Goal: Download file/media

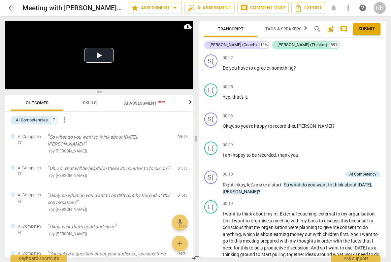
click at [13, 9] on span "arrow_back" at bounding box center [11, 8] width 8 height 8
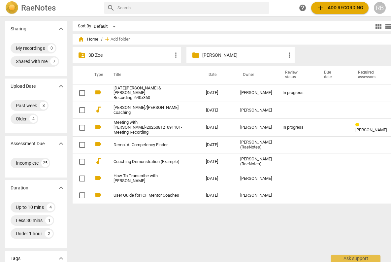
click at [208, 56] on p "[PERSON_NAME]" at bounding box center [244, 55] width 84 height 7
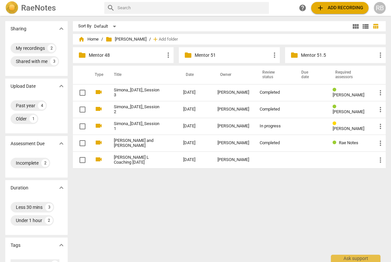
click at [214, 55] on p "Mentor 51" at bounding box center [233, 55] width 76 height 7
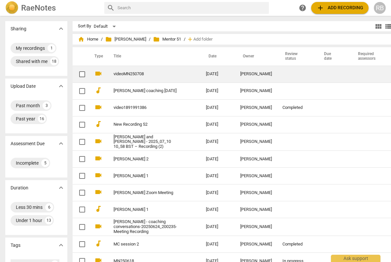
click at [240, 75] on div "[PERSON_NAME]" at bounding box center [256, 74] width 32 height 5
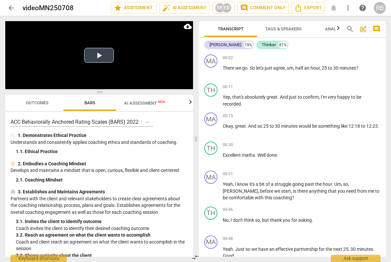
click at [100, 55] on button "Play Video" at bounding box center [99, 55] width 30 height 15
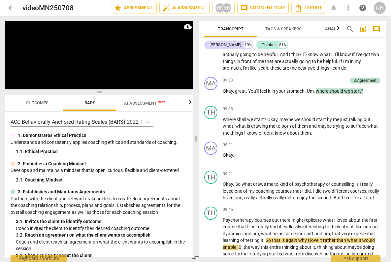
scroll to position [1512, 0]
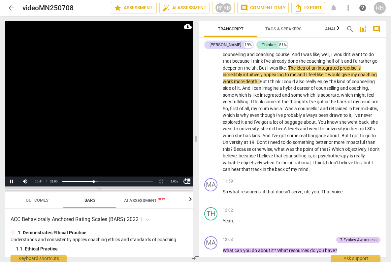
drag, startPoint x: 100, startPoint y: 93, endPoint x: 96, endPoint y: 190, distance: 97.5
click at [96, 190] on span at bounding box center [99, 190] width 188 height 4
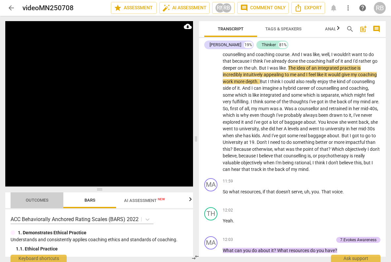
click at [33, 201] on span "Outcomes" at bounding box center [37, 200] width 23 height 5
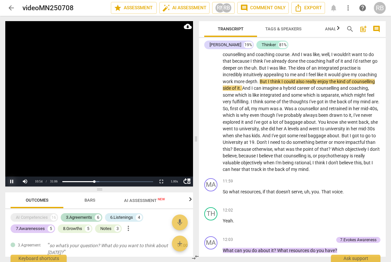
click at [11, 181] on button "Pause" at bounding box center [11, 182] width 13 height 10
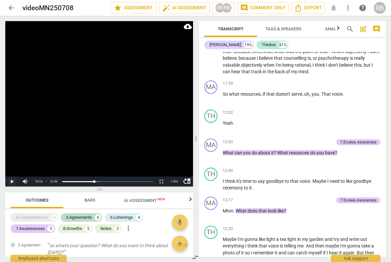
scroll to position [1619, 0]
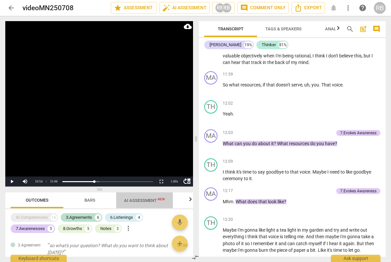
click at [152, 201] on span "AI Assessment New" at bounding box center [144, 200] width 41 height 5
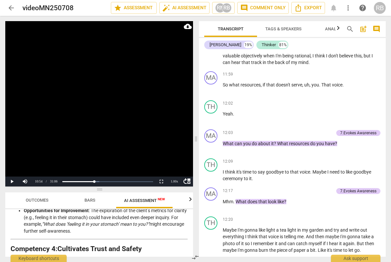
scroll to position [481, 0]
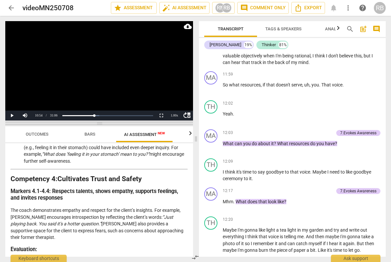
drag, startPoint x: 98, startPoint y: 190, endPoint x: 84, endPoint y: 124, distance: 67.2
click at [84, 123] on span at bounding box center [99, 124] width 188 height 4
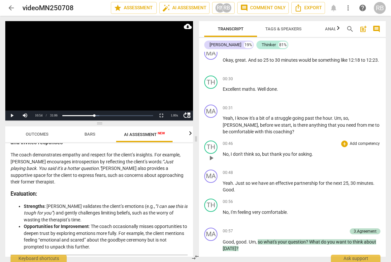
scroll to position [66, 0]
click at [211, 188] on span "play_arrow" at bounding box center [211, 187] width 8 height 8
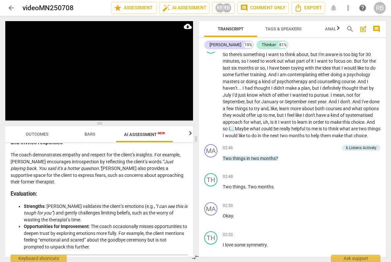
scroll to position [510, 0]
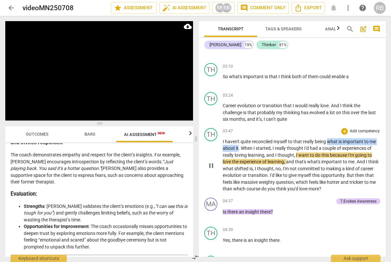
drag, startPoint x: 329, startPoint y: 147, endPoint x: 241, endPoint y: 154, distance: 87.8
click at [238, 154] on p "I haven't quite reconciled myself to that really being what is important to me …" at bounding box center [302, 165] width 158 height 54
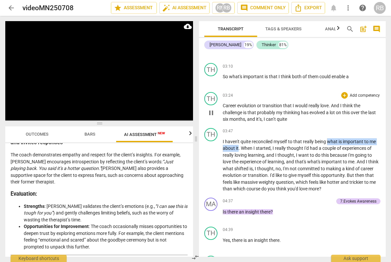
scroll to position [731, 0]
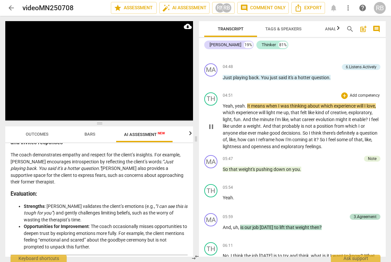
click at [212, 131] on span "pause" at bounding box center [211, 127] width 8 height 8
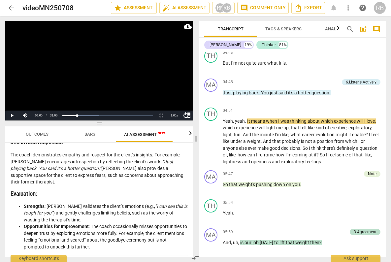
scroll to position [717, 0]
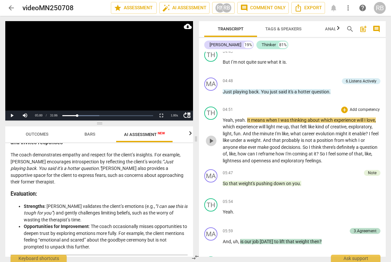
drag, startPoint x: 210, startPoint y: 147, endPoint x: 258, endPoint y: 114, distance: 57.6
click at [212, 145] on span "play_arrow" at bounding box center [211, 141] width 8 height 8
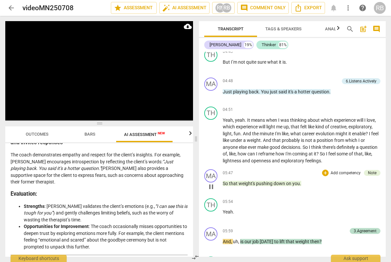
click at [210, 191] on span "pause" at bounding box center [211, 187] width 8 height 8
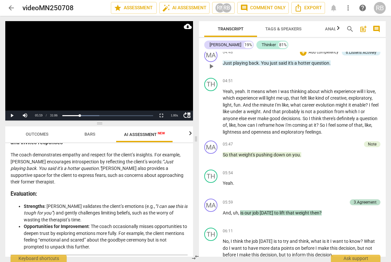
scroll to position [748, 0]
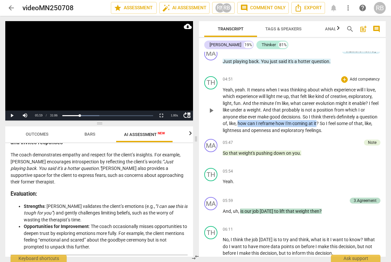
drag, startPoint x: 258, startPoint y: 130, endPoint x: 336, endPoint y: 130, distance: 78.9
click at [336, 130] on p "Yeah , yeah . It means when I was thinking about which experience will I love ,…" at bounding box center [302, 111] width 158 height 48
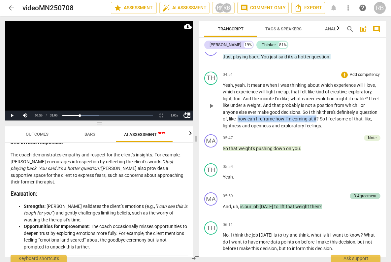
scroll to position [734, 0]
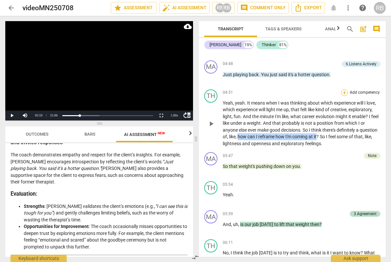
click at [344, 96] on div "+" at bounding box center [344, 92] width 7 height 7
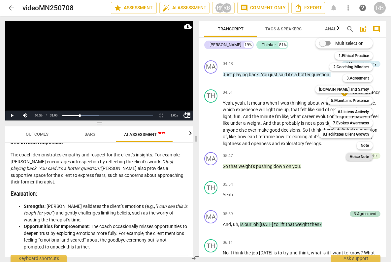
drag, startPoint x: 365, startPoint y: 146, endPoint x: 362, endPoint y: 158, distance: 13.4
click at [365, 145] on b "Note" at bounding box center [365, 146] width 8 height 8
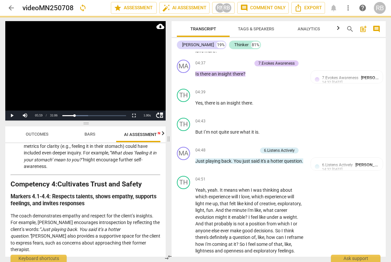
scroll to position [605, 0]
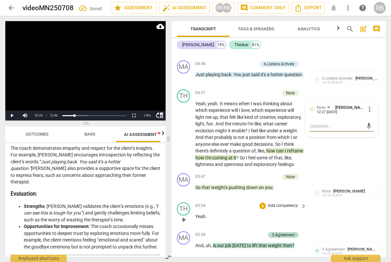
click at [239, 210] on div "05:54 + Add competency keyboard_arrow_right" at bounding box center [251, 205] width 112 height 7
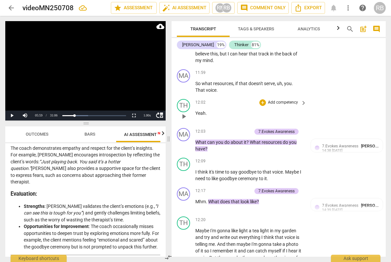
scroll to position [1902, 0]
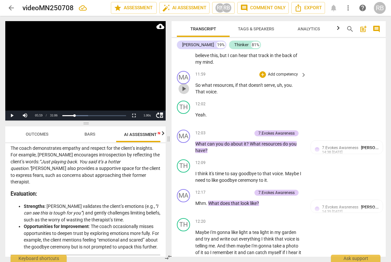
click at [185, 93] on span "play_arrow" at bounding box center [184, 89] width 8 height 8
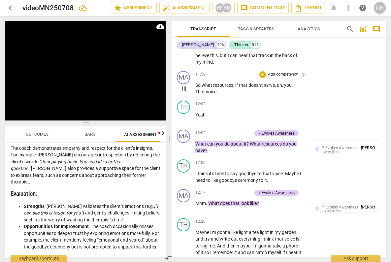
scroll to position [2108, 0]
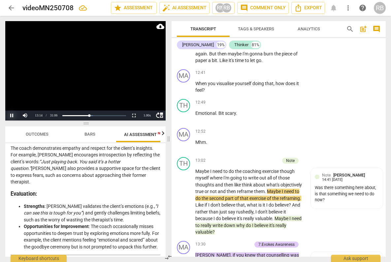
click at [11, 115] on button "Pause" at bounding box center [11, 116] width 13 height 10
click at [12, 115] on button "Play" at bounding box center [11, 116] width 13 height 10
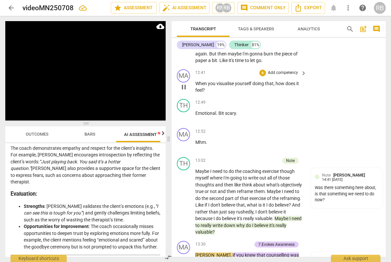
scroll to position [2337, 0]
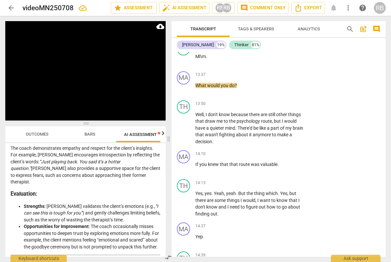
click at [184, 34] on span "pause" at bounding box center [184, 30] width 8 height 8
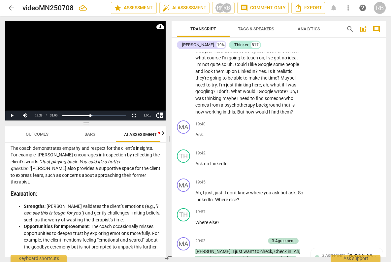
scroll to position [3144, 0]
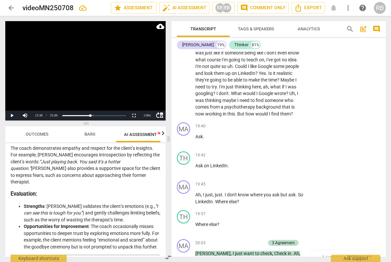
click at [216, 96] on span "?" at bounding box center [214, 93] width 3 height 5
drag, startPoint x: 9, startPoint y: 115, endPoint x: 14, endPoint y: 115, distance: 4.6
click at [11, 115] on button "Pause" at bounding box center [11, 116] width 13 height 10
click at [11, 116] on button "Play" at bounding box center [11, 116] width 13 height 10
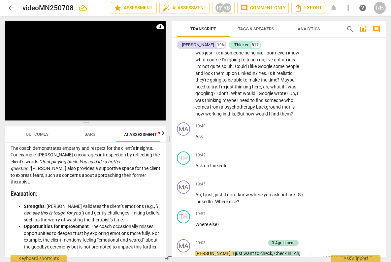
scroll to position [3378, 0]
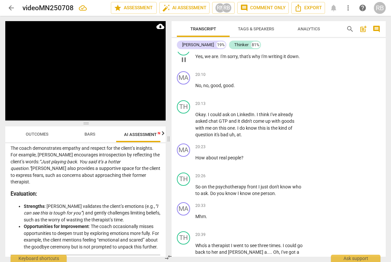
click at [183, 64] on span "pause" at bounding box center [184, 60] width 8 height 8
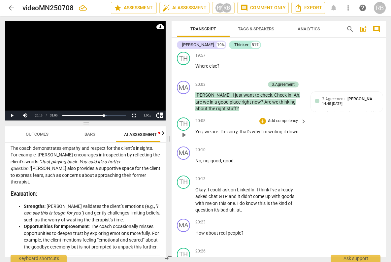
scroll to position [3303, 0]
click at [184, 73] on span "play_arrow" at bounding box center [184, 69] width 8 height 8
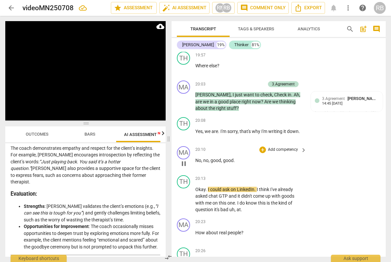
click at [184, 168] on span "pause" at bounding box center [184, 164] width 8 height 8
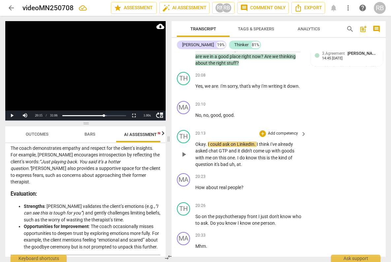
scroll to position [3352, 0]
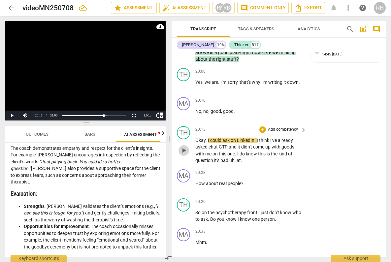
click at [183, 155] on span "play_arrow" at bounding box center [184, 151] width 8 height 8
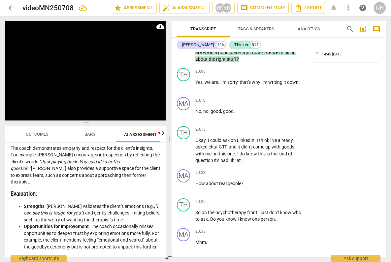
scroll to position [3603, 0]
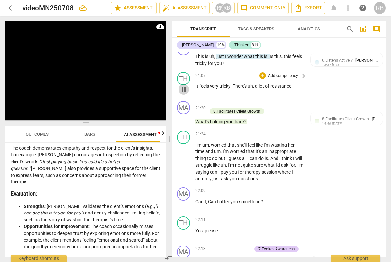
click at [186, 93] on span "pause" at bounding box center [184, 90] width 8 height 8
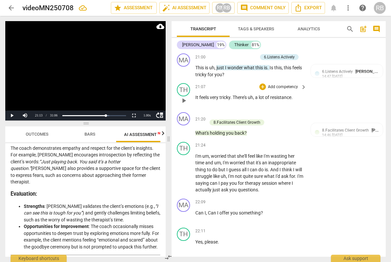
scroll to position [3593, 0]
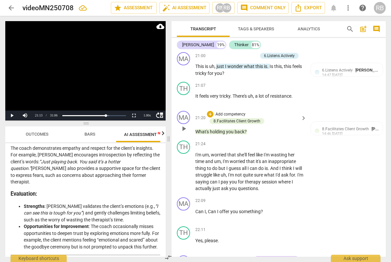
click at [185, 133] on span "play_arrow" at bounding box center [184, 129] width 8 height 8
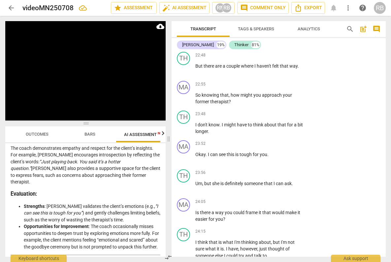
scroll to position [3900, 0]
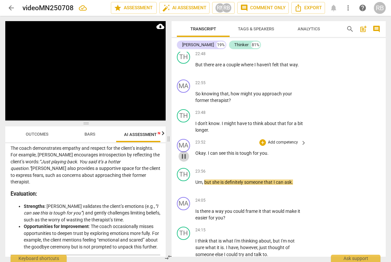
click at [185, 160] on span "pause" at bounding box center [184, 157] width 8 height 8
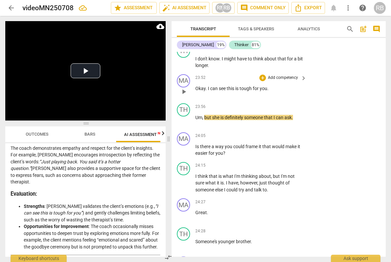
scroll to position [3964, 0]
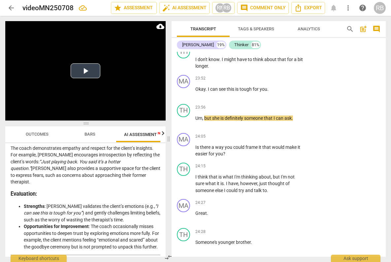
click at [135, 98] on video at bounding box center [85, 70] width 160 height 99
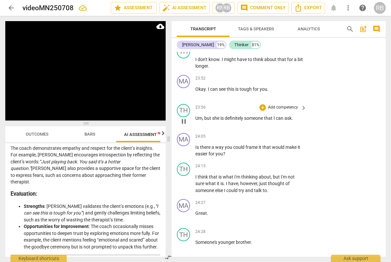
scroll to position [4180, 0]
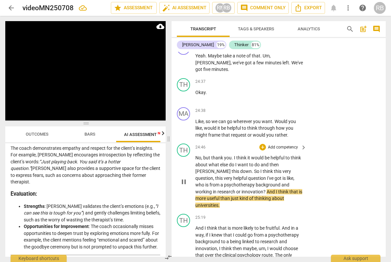
click at [186, 186] on span "pause" at bounding box center [184, 182] width 8 height 8
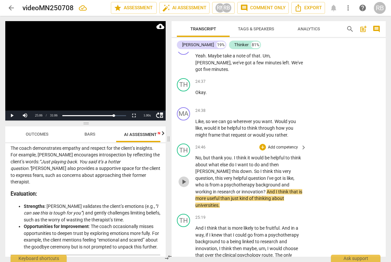
click at [182, 186] on span "play_arrow" at bounding box center [184, 182] width 8 height 8
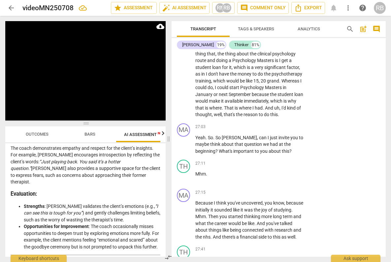
scroll to position [4651, 0]
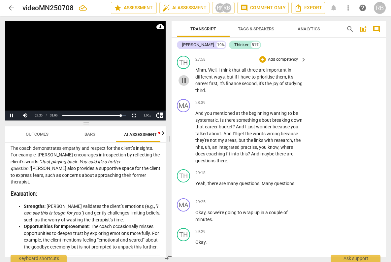
click at [185, 85] on span "pause" at bounding box center [184, 81] width 8 height 8
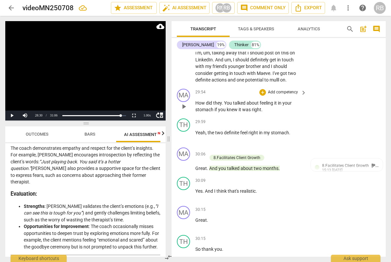
scroll to position [4899, 0]
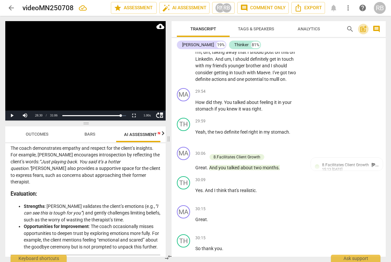
click at [364, 27] on span "post_add" at bounding box center [364, 29] width 8 height 8
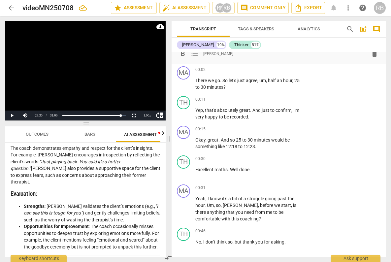
scroll to position [0, 0]
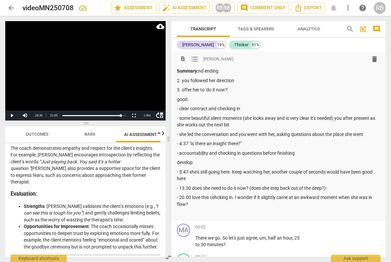
click at [235, 88] on p "3. offer her to 'do it now?'" at bounding box center [279, 90] width 204 height 7
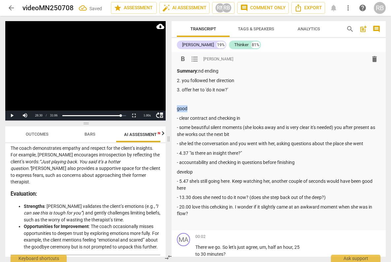
drag, startPoint x: 196, startPoint y: 110, endPoint x: 172, endPoint y: 111, distance: 23.8
click at [172, 111] on div "format_bold format_list_bulleted [PERSON_NAME] delete Summary: nd ending 2. you…" at bounding box center [279, 141] width 214 height 179
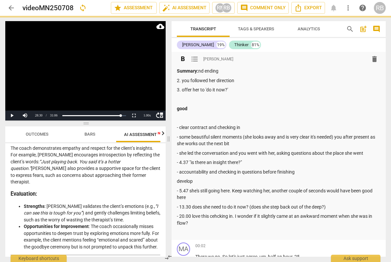
click at [196, 57] on span "format_list_bulleted" at bounding box center [195, 59] width 8 height 8
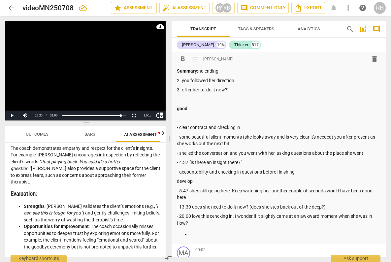
drag, startPoint x: 180, startPoint y: 128, endPoint x: 196, endPoint y: 136, distance: 17.9
click at [182, 129] on p "- clear contract and checking in" at bounding box center [279, 127] width 204 height 7
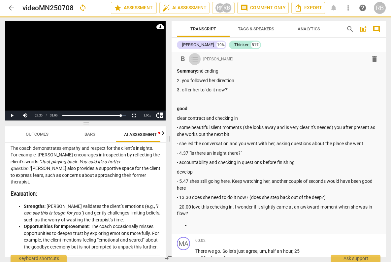
click at [194, 60] on span "format_list_bulleted" at bounding box center [195, 59] width 8 height 8
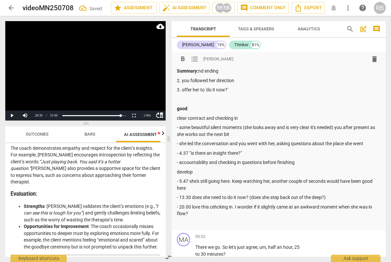
click at [194, 60] on span "format_list_bulleted" at bounding box center [195, 59] width 8 height 8
click at [177, 117] on p "clear contract and checking in" at bounding box center [279, 118] width 204 height 7
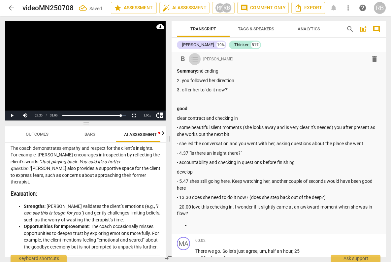
click at [193, 60] on span "format_list_bulleted" at bounding box center [195, 59] width 8 height 8
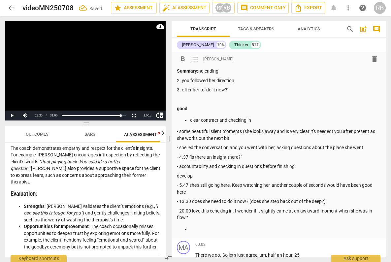
drag, startPoint x: 179, startPoint y: 132, endPoint x: 185, endPoint y: 136, distance: 7.0
click at [180, 133] on p "- some beautiful silent moments (she looks away and is very clear it's needed) …" at bounding box center [279, 135] width 204 height 14
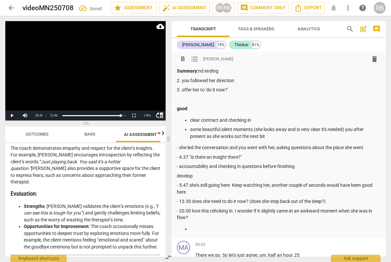
drag, startPoint x: 180, startPoint y: 148, endPoint x: 179, endPoint y: 151, distance: 3.4
click at [180, 149] on p "- she led the conversation and you went with her, asking questions about the pl…" at bounding box center [279, 147] width 204 height 7
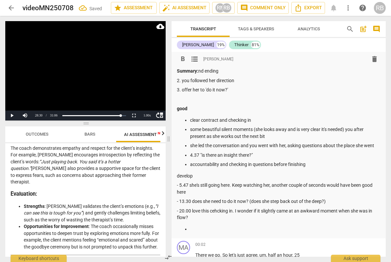
click at [177, 175] on p "develop" at bounding box center [279, 176] width 204 height 7
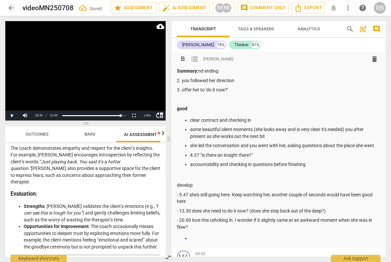
click at [181, 194] on p "- 5.47 she's still going here. Keep watching her, another couple of seconds wou…" at bounding box center [279, 199] width 204 height 14
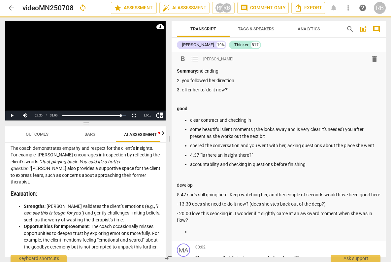
click at [194, 58] on span "format_list_bulleted" at bounding box center [195, 59] width 8 height 8
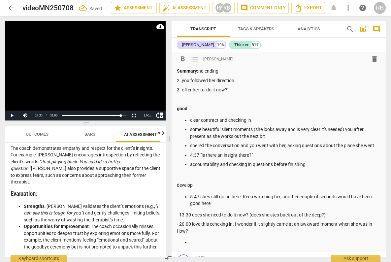
click at [179, 215] on p "- 13.30 does she need to do it now? (does she step back out of the deep?)" at bounding box center [279, 215] width 204 height 7
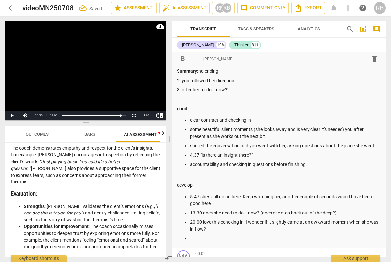
drag, startPoint x: 227, startPoint y: 222, endPoint x: 232, endPoint y: 233, distance: 12.3
click at [227, 222] on p "20.00 love this cehcking in. I wonder if it slightly came at an awkward moment …" at bounding box center [285, 226] width 191 height 14
drag, startPoint x: 221, startPoint y: 224, endPoint x: 203, endPoint y: 224, distance: 18.2
click at [203, 224] on p "20.00 love this checking in is great. I wonder if it slightly came at an awkwar…" at bounding box center [285, 226] width 191 height 14
click at [218, 240] on p at bounding box center [285, 238] width 191 height 7
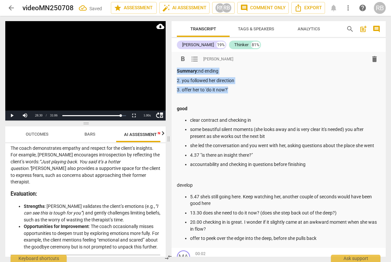
drag, startPoint x: 231, startPoint y: 92, endPoint x: 165, endPoint y: 72, distance: 69.0
click at [165, 72] on div "Play Video move_up Play Current Time 28:30 / Duration Time 31:06 Loaded : 0% Pr…" at bounding box center [195, 139] width 391 height 246
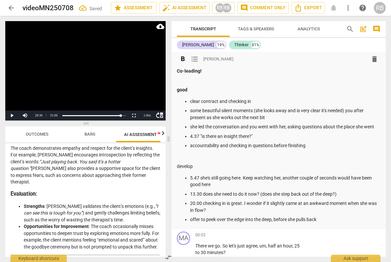
scroll to position [1, 0]
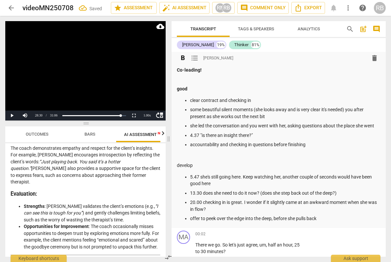
click at [295, 84] on div "Co-leading! good clear contract and checking in some beautiful silent moments (…" at bounding box center [279, 145] width 204 height 156
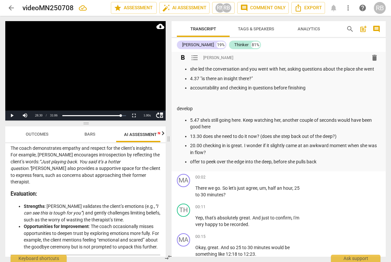
scroll to position [48, 0]
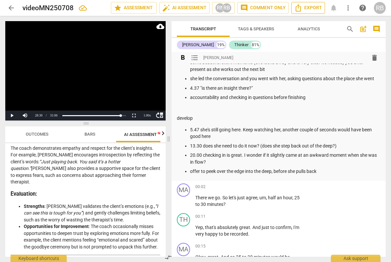
click at [307, 8] on span "Export" at bounding box center [309, 8] width 28 height 8
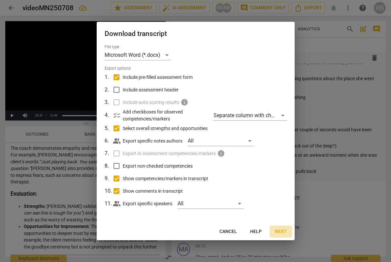
click at [283, 232] on span "Next" at bounding box center [281, 232] width 12 height 7
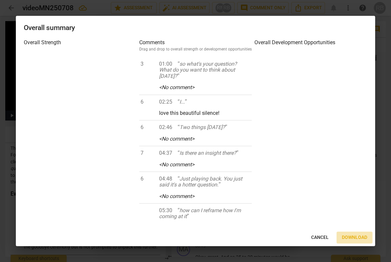
click at [357, 236] on span "Download" at bounding box center [354, 237] width 25 height 7
